Goal: Task Accomplishment & Management: Manage account settings

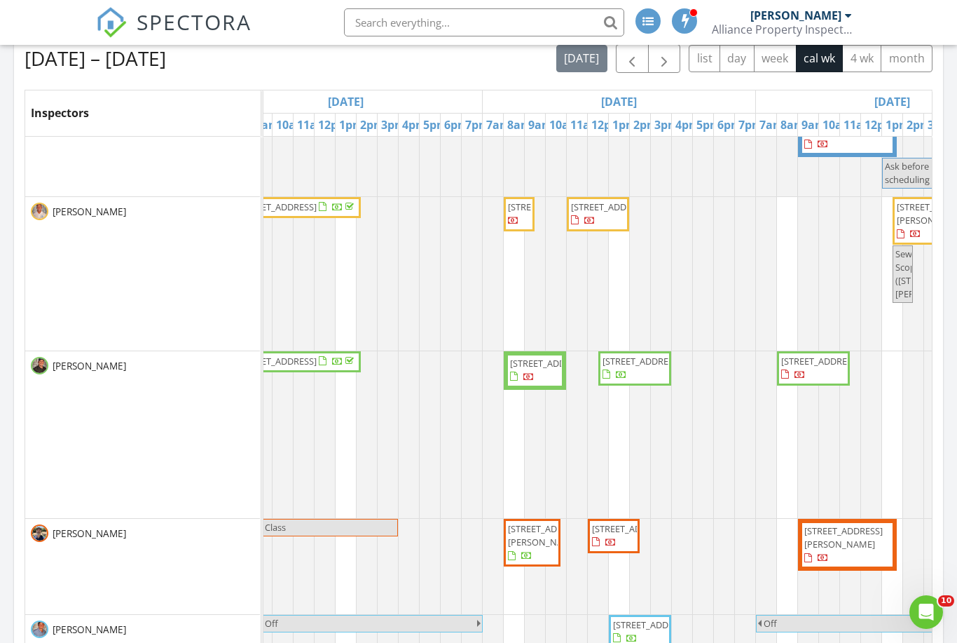
scroll to position [27, 607]
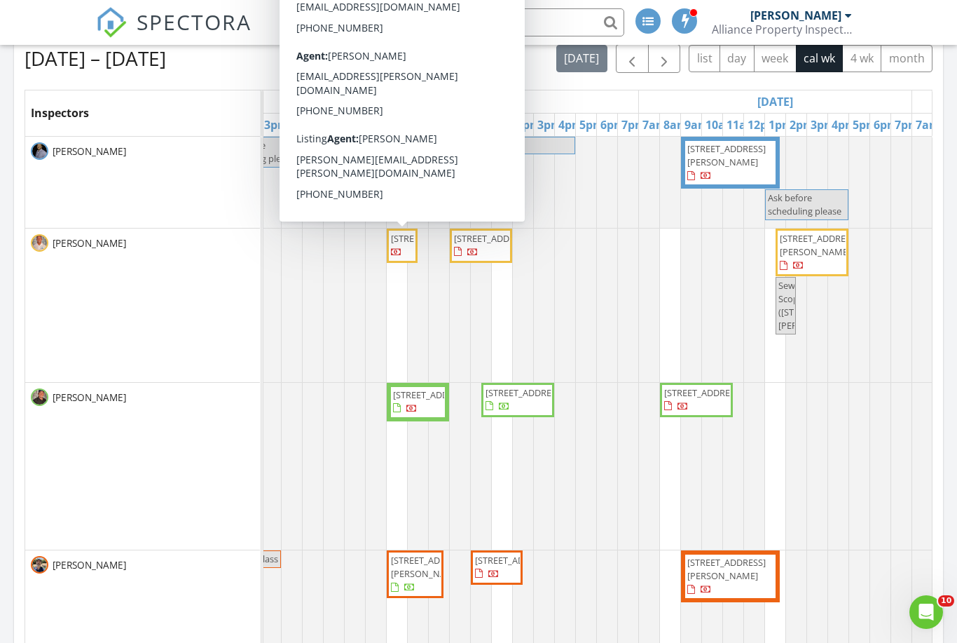
click at [405, 245] on span "12450 W Orangewood Ave, Glendale 85307" at bounding box center [430, 238] width 78 height 13
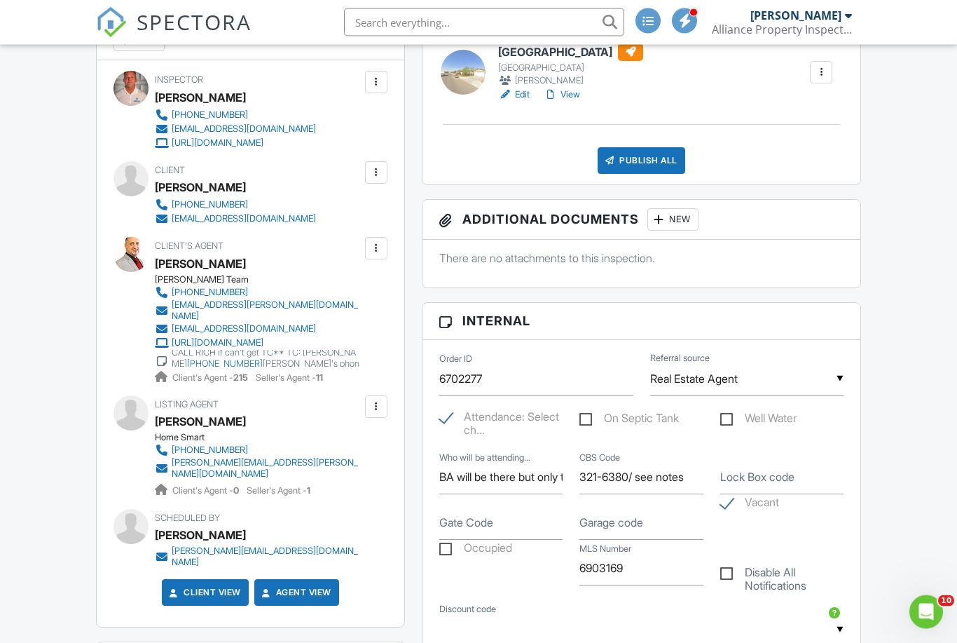
scroll to position [420, 0]
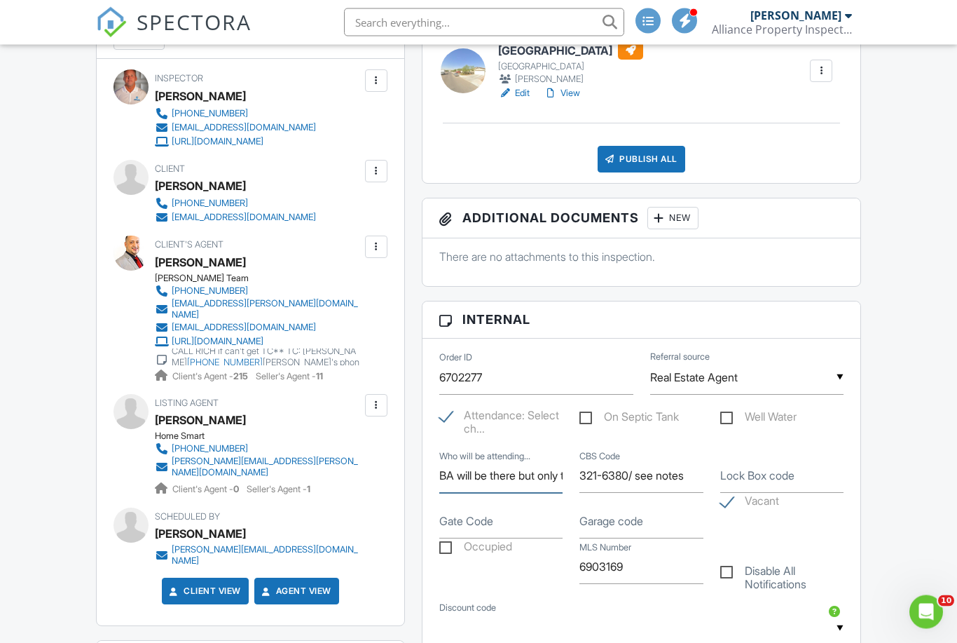
click at [533, 479] on input "BA will be there but only to allow access for another inspector" at bounding box center [500, 476] width 123 height 34
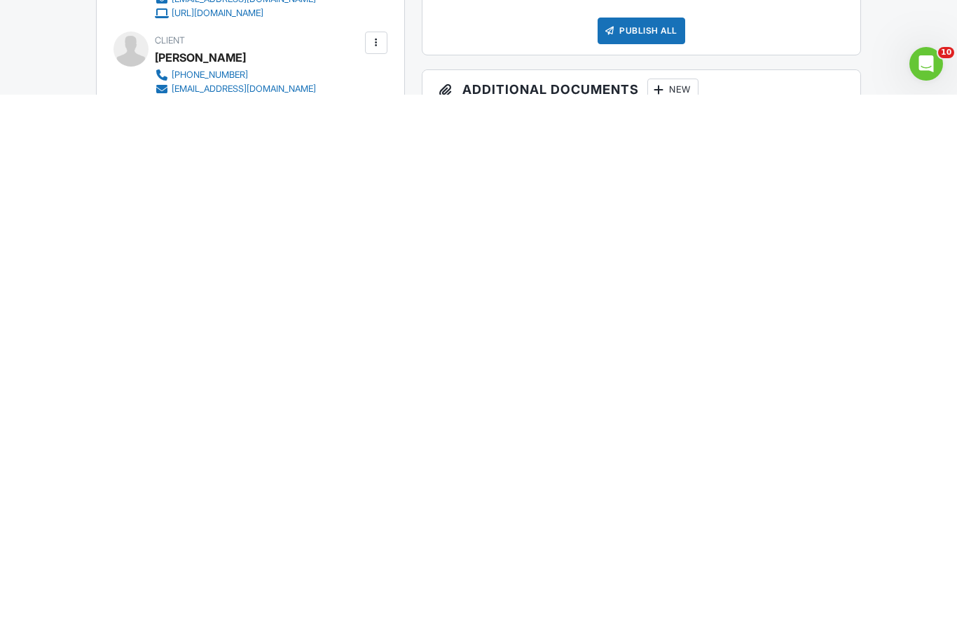
scroll to position [0, 0]
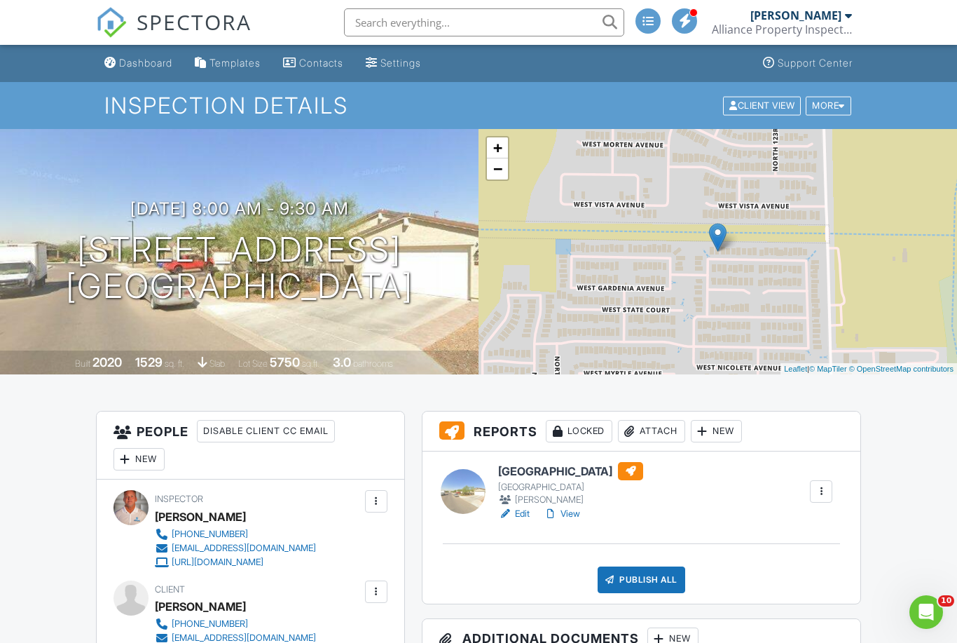
click at [153, 62] on div "Dashboard" at bounding box center [145, 63] width 53 height 12
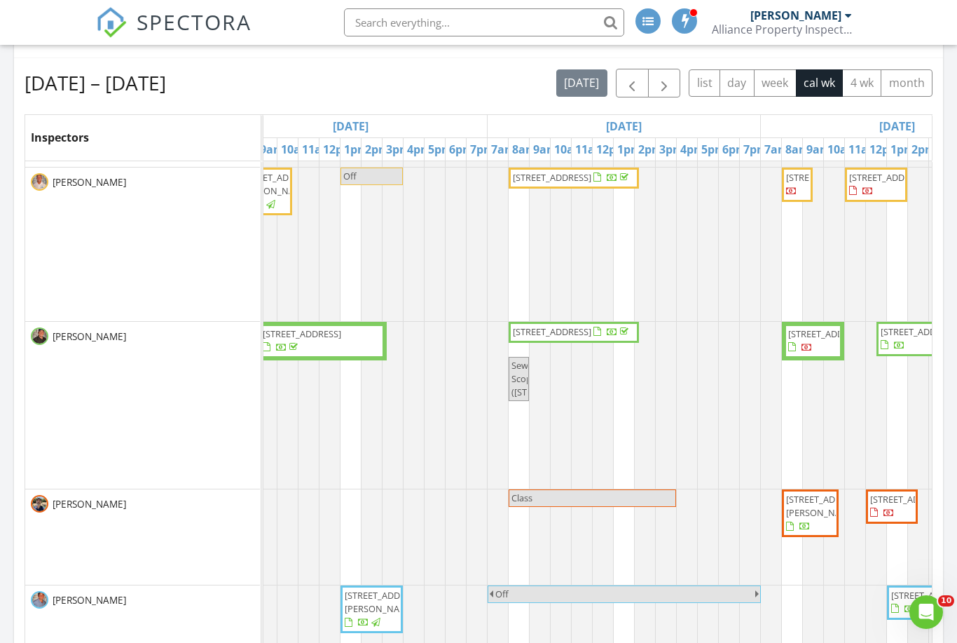
scroll to position [52, 420]
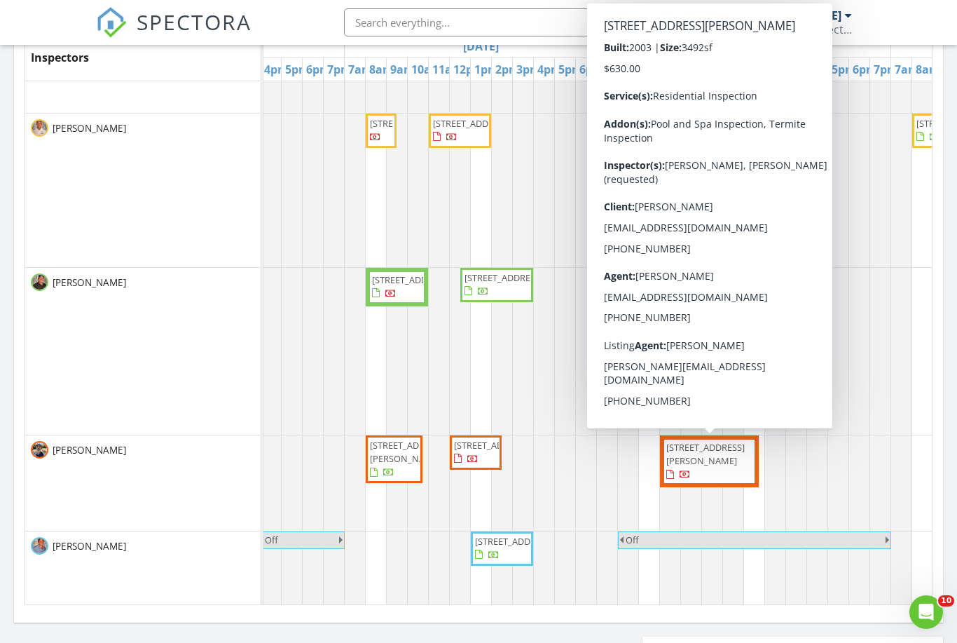
click at [837, 467] on div at bounding box center [838, 482] width 147 height 95
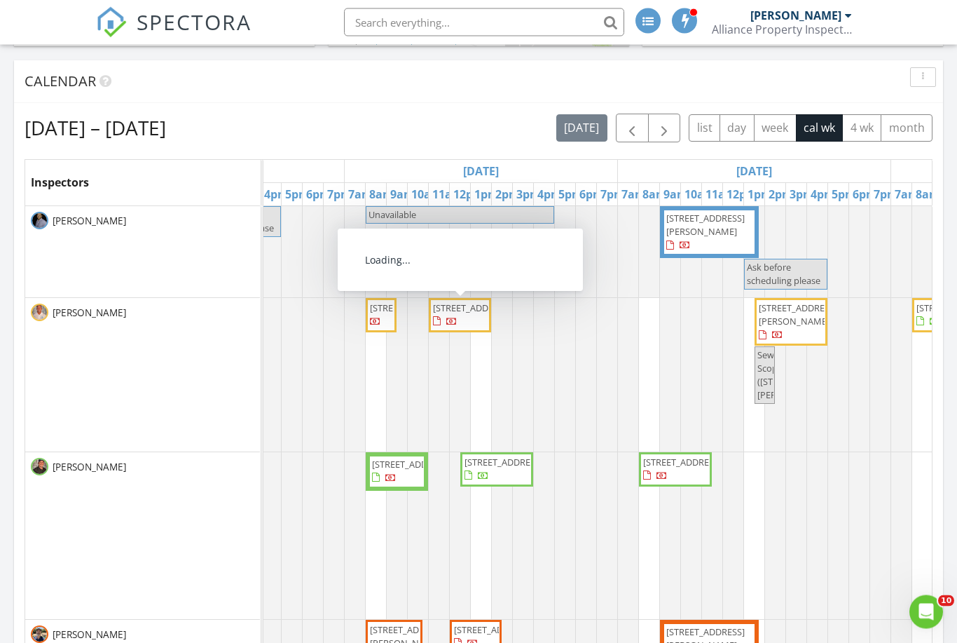
scroll to position [501, 0]
click at [453, 314] on span "3632 W Oraibi Dr, Glendale 85308" at bounding box center [472, 307] width 78 height 13
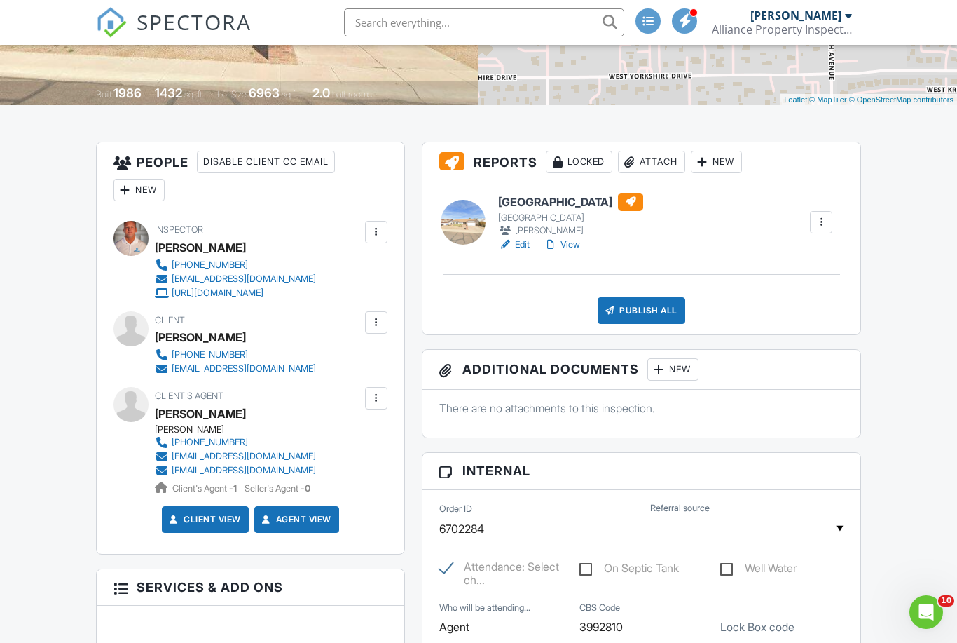
scroll to position [268, 0]
